Goal: Information Seeking & Learning: Learn about a topic

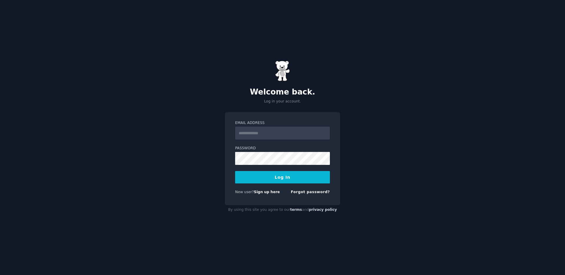
type input "**********"
click at [304, 181] on button "Log In" at bounding box center [282, 177] width 95 height 12
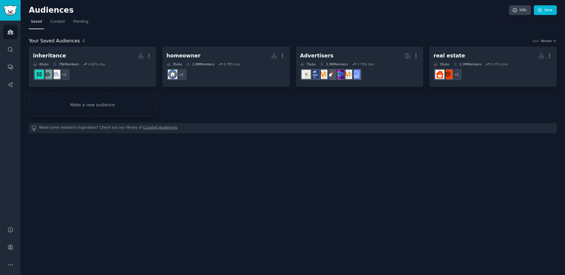
click at [205, 151] on div "Audiences Info New Saved Curated Trending Your Saved Audiences 4 Sort Recent in…" at bounding box center [293, 137] width 544 height 275
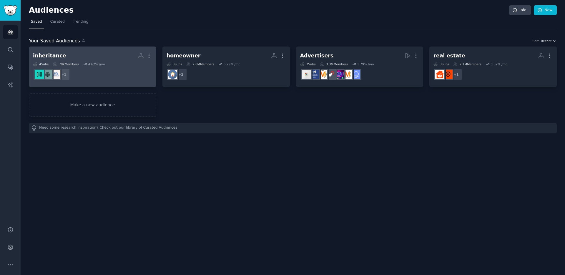
click at [109, 59] on h2 "inheritance More" at bounding box center [92, 56] width 119 height 10
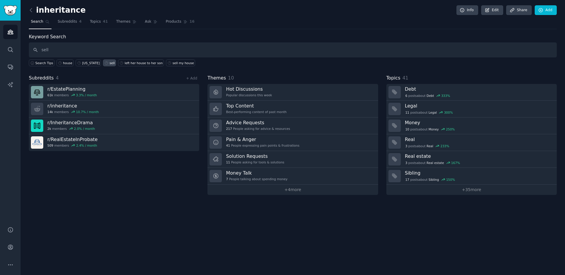
type input "sell"
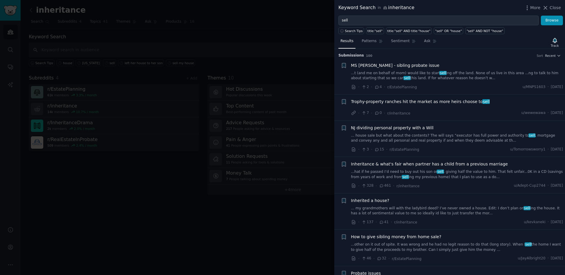
click at [411, 71] on link "...t (and me on behalf of mom) would like to start sell ing off the land. None …" at bounding box center [457, 76] width 212 height 10
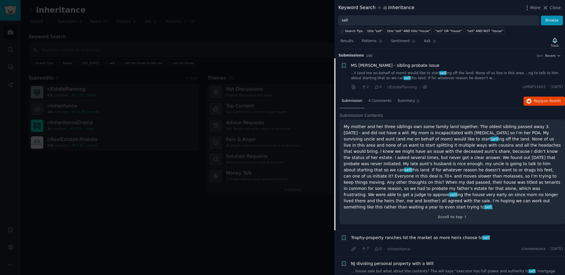
scroll to position [9, 0]
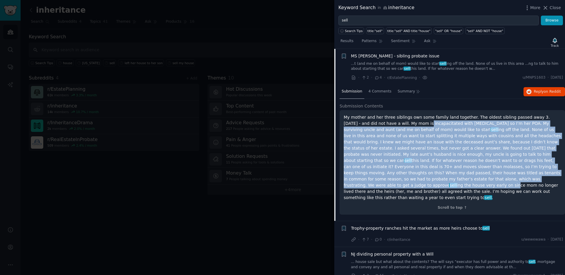
drag, startPoint x: 398, startPoint y: 125, endPoint x: 476, endPoint y: 180, distance: 96.3
click at [476, 180] on p "My mother and her three siblings own some family land together. The oldest sibl…" at bounding box center [452, 157] width 217 height 86
drag, startPoint x: 442, startPoint y: 181, endPoint x: 426, endPoint y: 183, distance: 16.2
click at [441, 181] on p "My mother and her three siblings own some family land together. The oldest sibl…" at bounding box center [452, 157] width 217 height 86
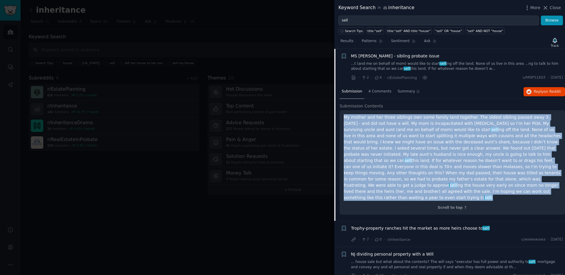
drag, startPoint x: 410, startPoint y: 191, endPoint x: 341, endPoint y: 118, distance: 100.9
click at [340, 118] on div "My mother and her three siblings own some family land together. The oldest sibl…" at bounding box center [451, 162] width 225 height 104
click at [412, 150] on p "My mother and her three siblings own some family land together. The oldest sibl…" at bounding box center [452, 157] width 217 height 86
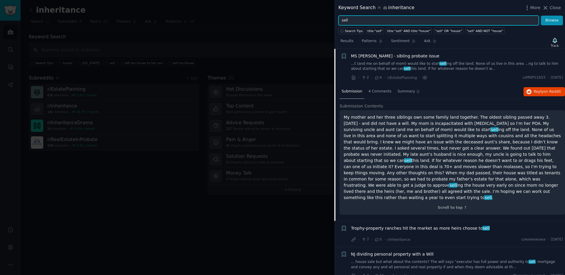
click at [382, 22] on input "sell" at bounding box center [438, 21] width 200 height 10
type input "new york"
click at [541, 16] on button "Browse" at bounding box center [552, 21] width 22 height 10
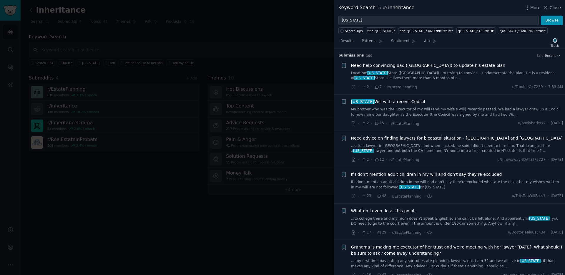
drag, startPoint x: 261, startPoint y: 16, endPoint x: 278, endPoint y: 19, distance: 17.1
click at [261, 16] on div at bounding box center [282, 137] width 565 height 275
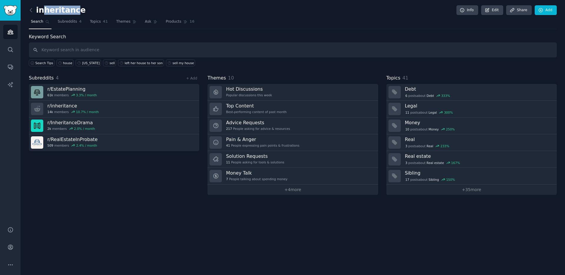
drag, startPoint x: 44, startPoint y: 11, endPoint x: 73, endPoint y: 14, distance: 29.2
click at [73, 14] on h2 "inheritance" at bounding box center [57, 10] width 57 height 9
click at [84, 10] on div "inheritance Info Edit Share Add" at bounding box center [293, 11] width 528 height 12
click at [77, 48] on input "text" at bounding box center [293, 49] width 528 height 15
type input "new york"
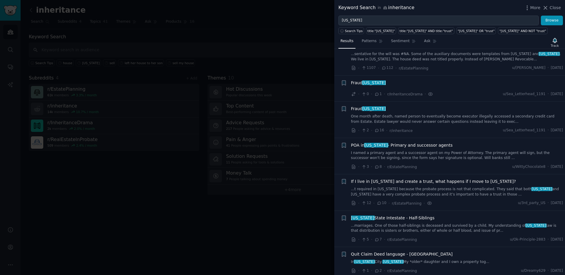
scroll to position [284, 0]
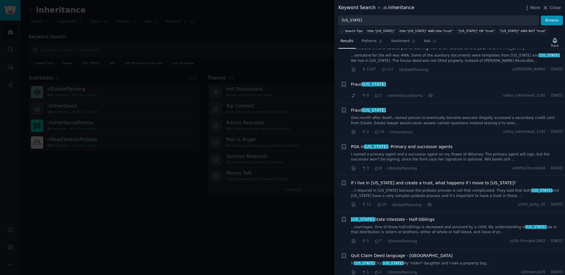
click at [429, 231] on link "...marriages. One of those half-siblings is deceased and survived by a child. M…" at bounding box center [457, 229] width 212 height 10
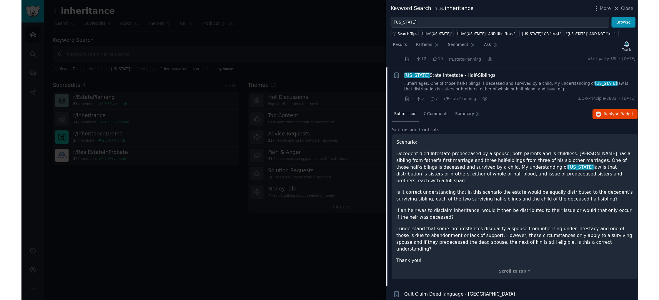
scroll to position [447, 0]
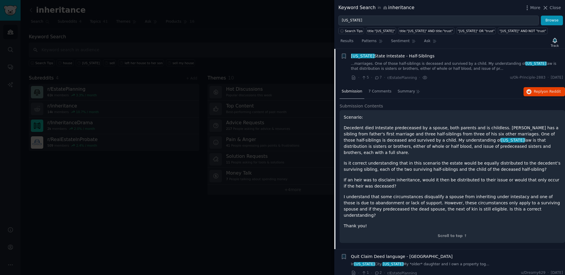
drag, startPoint x: 416, startPoint y: 138, endPoint x: 521, endPoint y: 144, distance: 105.2
click at [538, 146] on p "Decedent died Intestate predeceased by a spouse, both parents and is childless.…" at bounding box center [452, 140] width 217 height 31
click at [512, 143] on p "Decedent died Intestate predeceased by a spouse, both parents and is childless.…" at bounding box center [452, 140] width 217 height 31
click at [504, 142] on p "Decedent died Intestate predeceased by a spouse, both parents and is childless.…" at bounding box center [452, 140] width 217 height 31
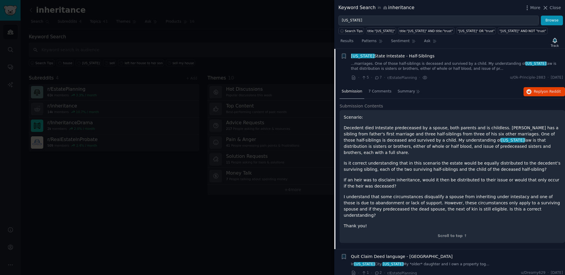
click at [403, 146] on p "Decedent died Intestate predeceased by a spouse, both parents and is childless.…" at bounding box center [452, 140] width 217 height 31
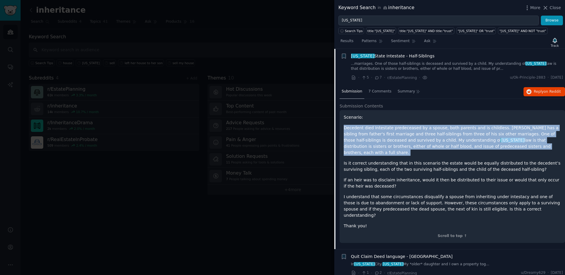
click at [403, 146] on p "Decedent died Intestate predeceased by a spouse, both parents and is childless.…" at bounding box center [452, 140] width 217 height 31
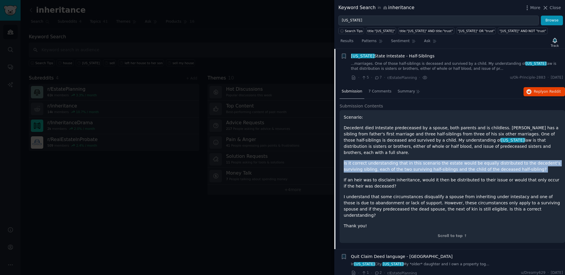
click at [379, 151] on div "Scenario: Decedent died Intestate predeceased by a spouse, both parents and is …" at bounding box center [452, 171] width 217 height 115
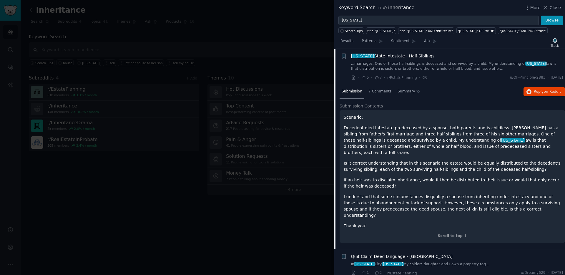
drag, startPoint x: 356, startPoint y: 134, endPoint x: 350, endPoint y: 130, distance: 6.7
click at [356, 134] on p "Decedent died Intestate predeceased by a spouse, both parents and is childless.…" at bounding box center [452, 140] width 217 height 31
click at [288, 43] on div at bounding box center [282, 137] width 565 height 275
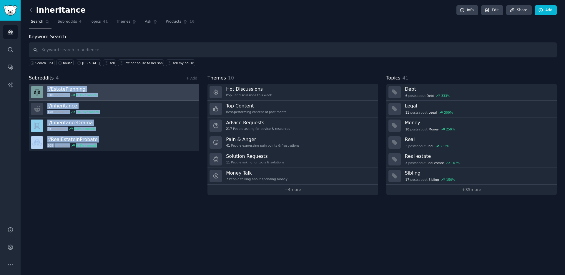
drag, startPoint x: 110, startPoint y: 164, endPoint x: 46, endPoint y: 89, distance: 99.3
click at [47, 89] on div "Subreddits 4 + Add r/ EstatePlanning 61k members 3.3 % / month r/ inheritance 1…" at bounding box center [114, 134] width 170 height 120
copy div "r/ EstatePlanning 61k members 3.3 % / month r/ inheritance 14k members 10.7 % /…"
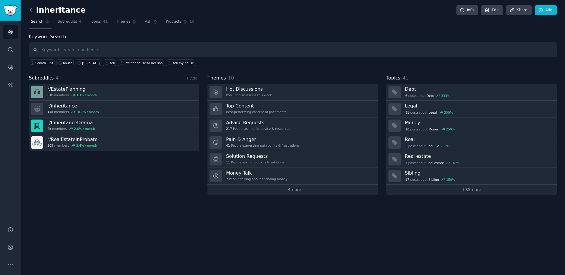
click at [56, 9] on h2 "inheritance" at bounding box center [57, 10] width 57 height 9
